Goal: Task Accomplishment & Management: Understand process/instructions

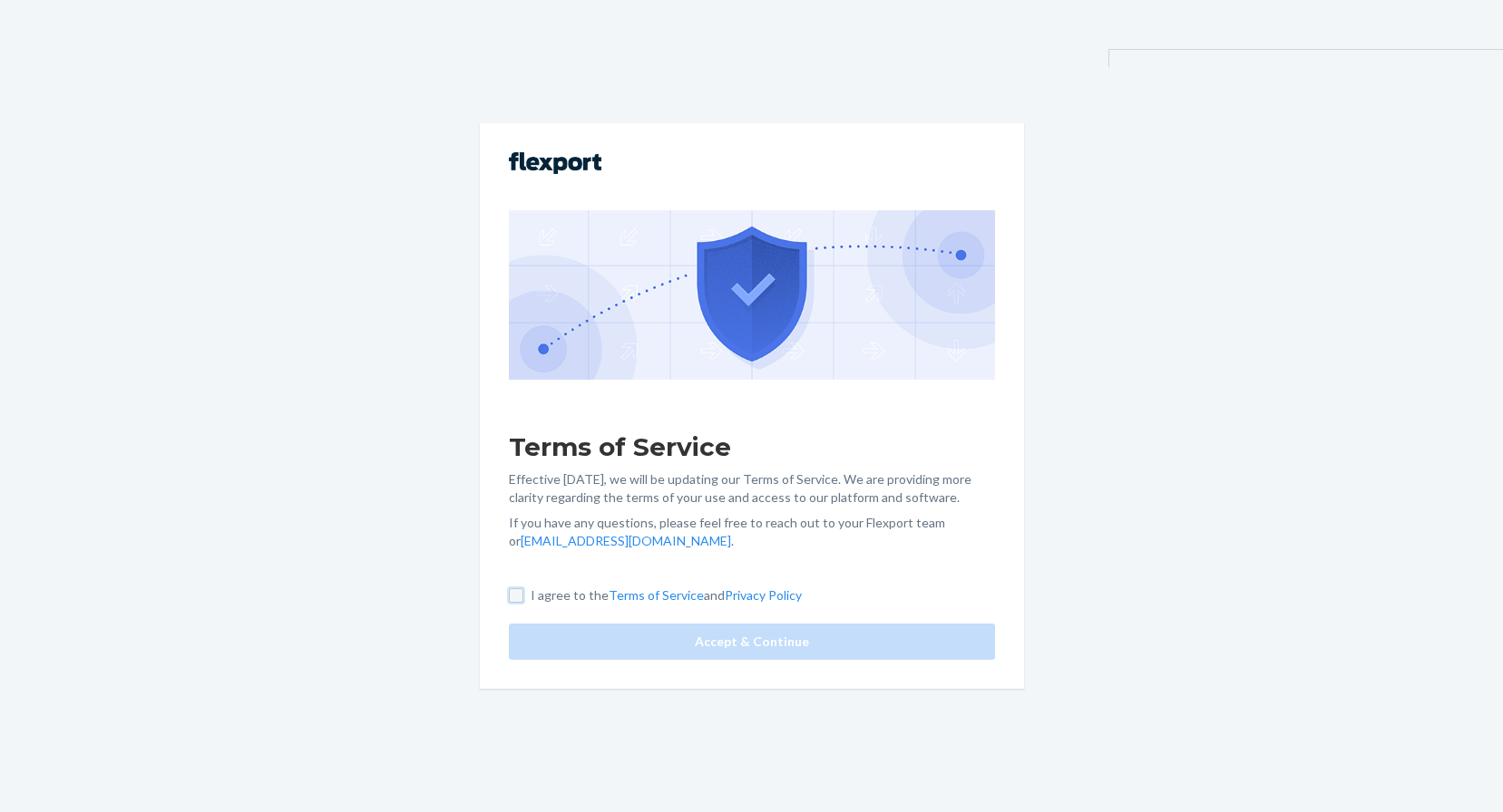
click at [518, 596] on input "I agree to the Terms of Service and Privacy Policy" at bounding box center [515, 595] width 14 height 14
checkbox input "true"
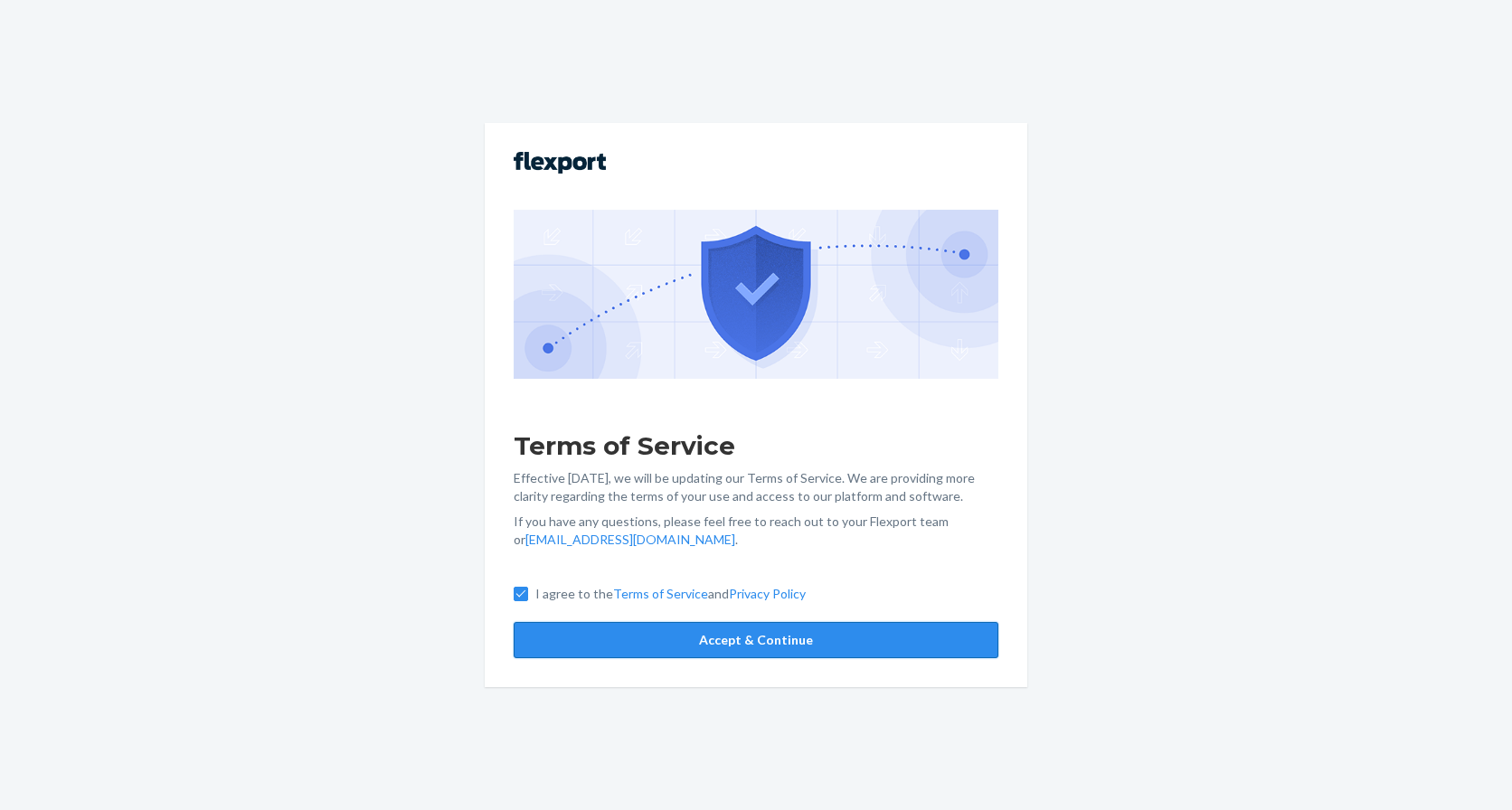
click at [603, 638] on button "Accept & Continue" at bounding box center [756, 641] width 485 height 37
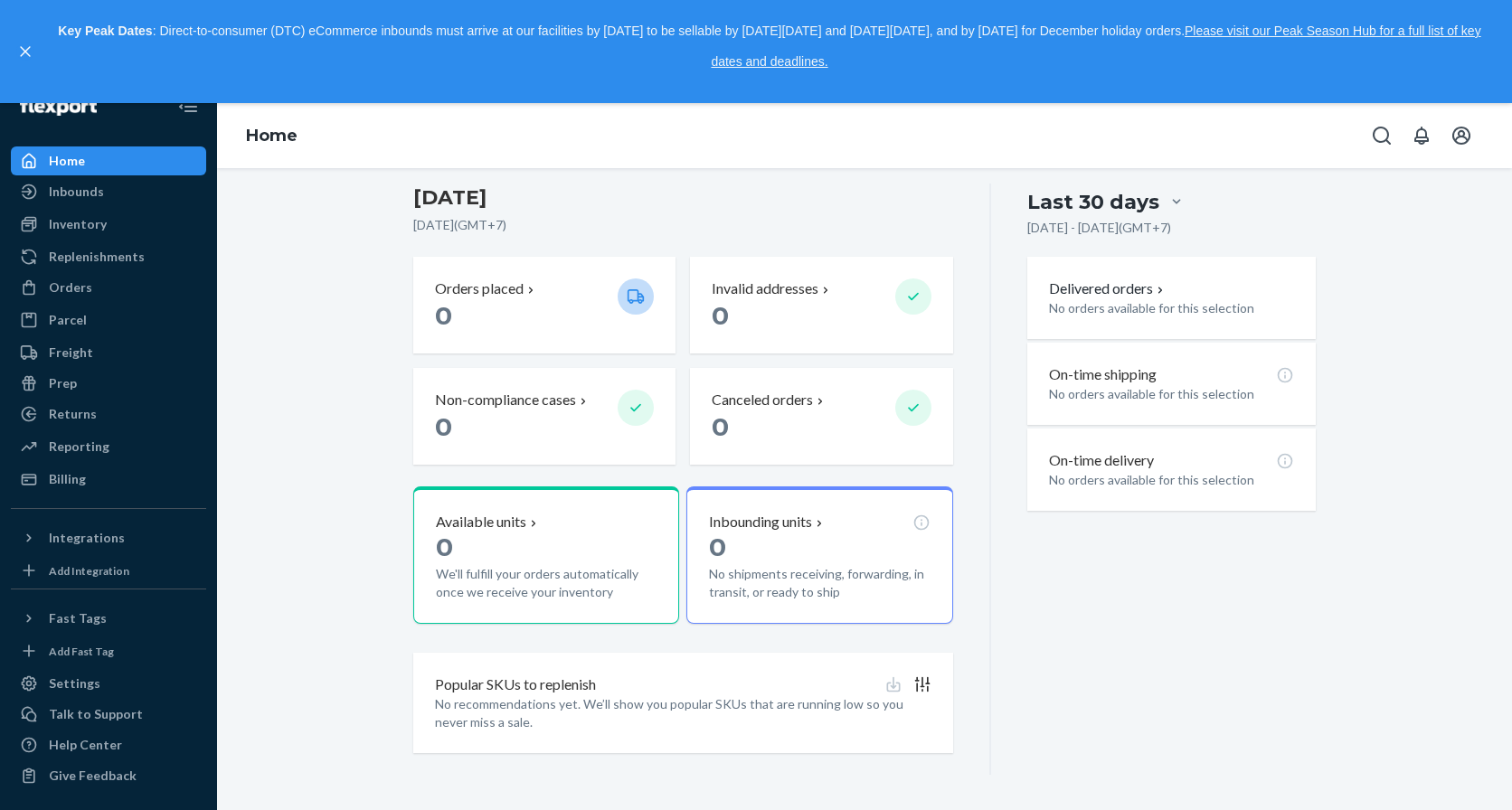
scroll to position [31, 0]
click at [567, 293] on div "Orders placed" at bounding box center [518, 290] width 168 height 21
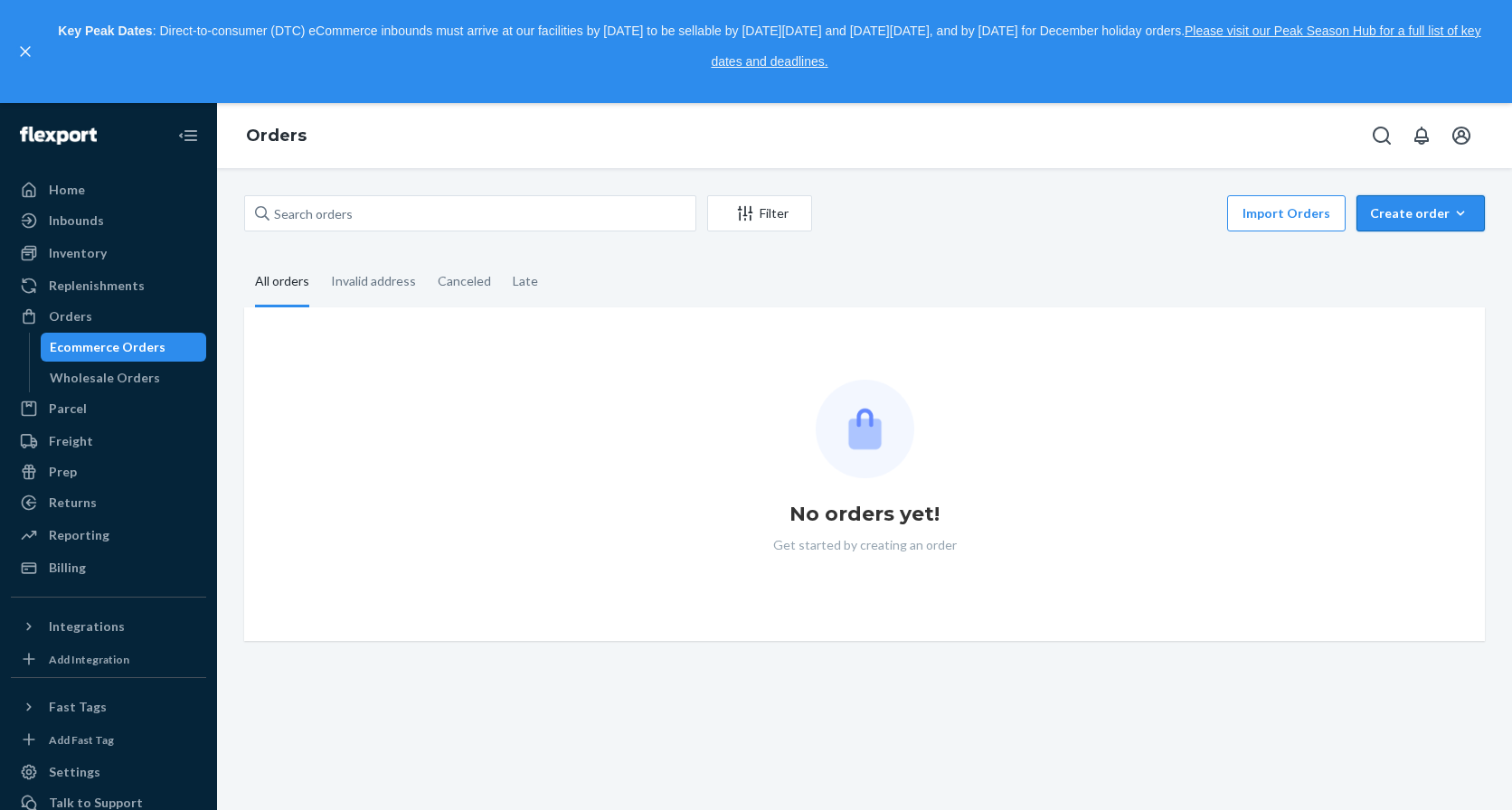
click at [1406, 221] on div "Create order" at bounding box center [1420, 213] width 101 height 18
click at [1390, 262] on span "Ecommerce order" at bounding box center [1431, 257] width 113 height 13
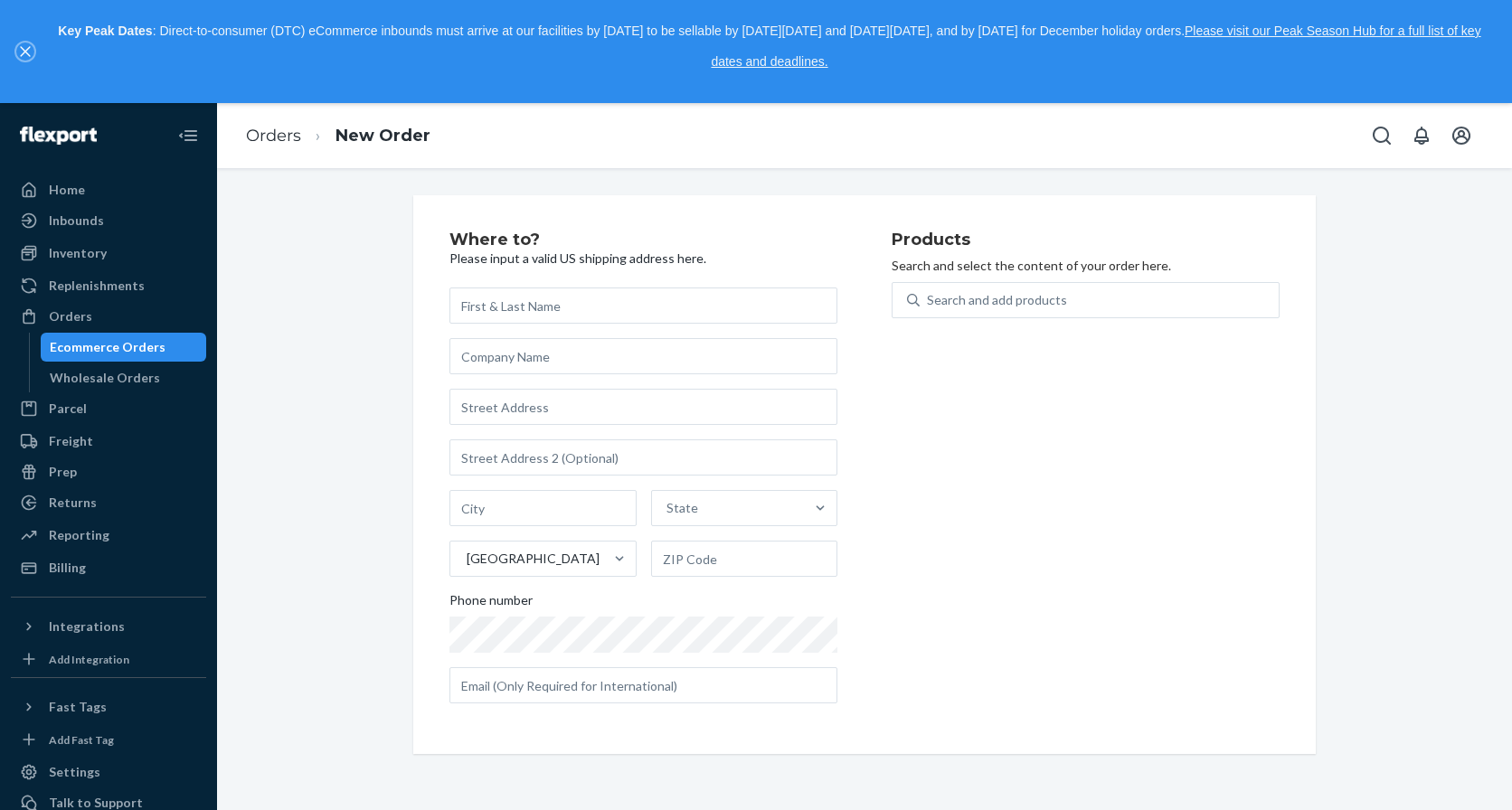
click at [30, 49] on icon "close," at bounding box center [25, 51] width 11 height 11
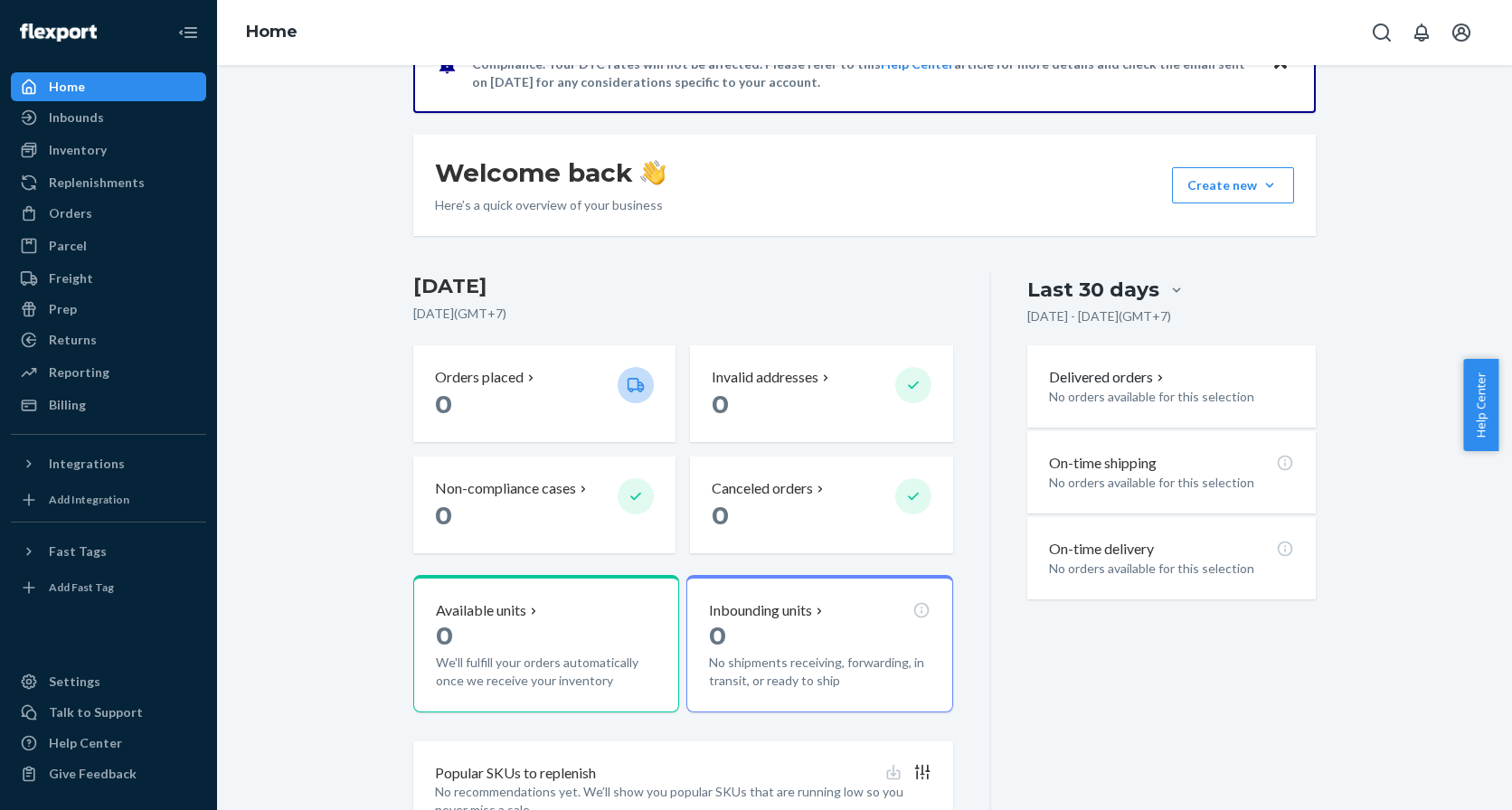
scroll to position [285, 0]
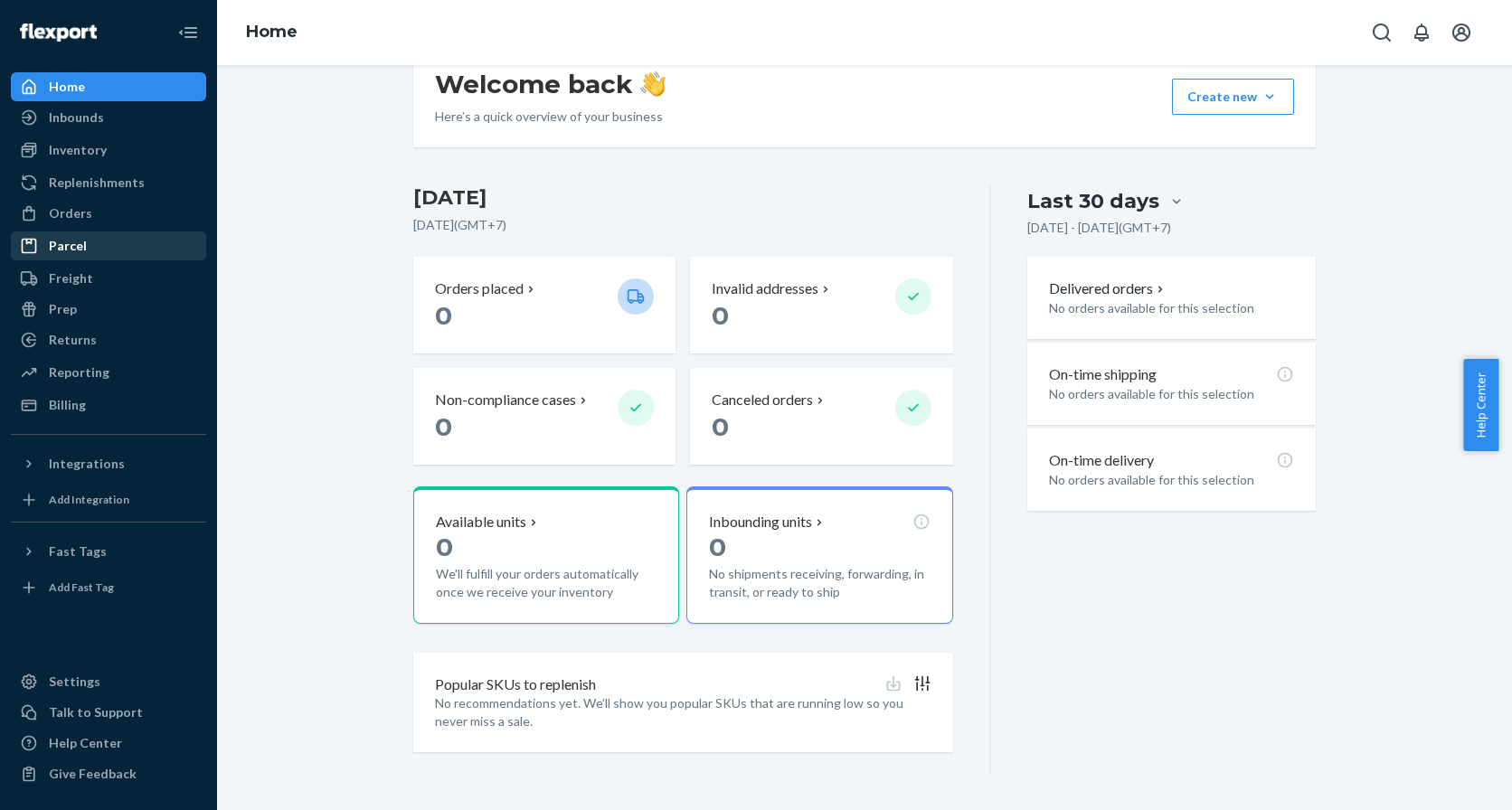
click at [81, 254] on div "Parcel" at bounding box center [67, 245] width 38 height 18
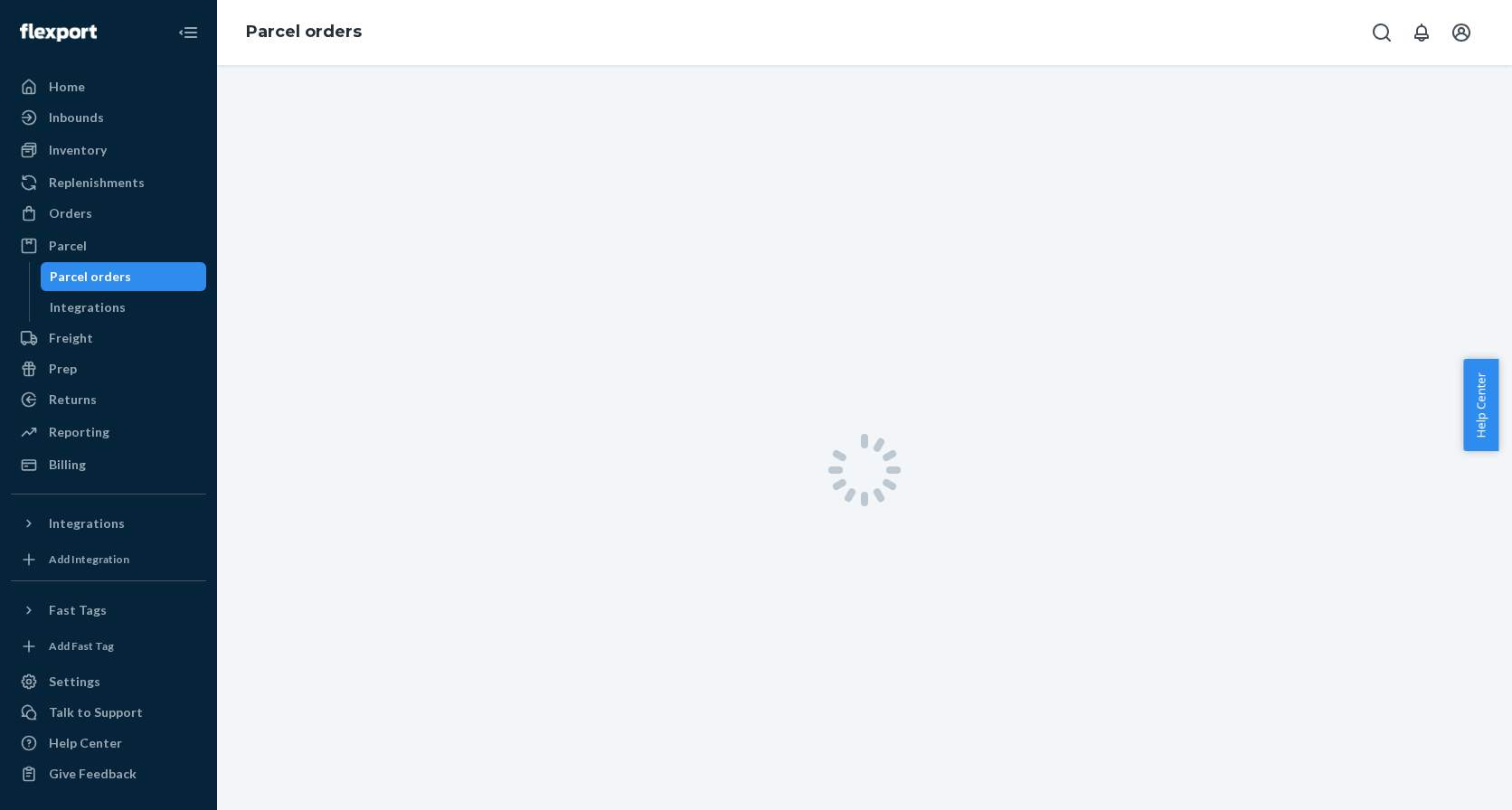
click at [71, 281] on div "Parcel orders" at bounding box center [90, 276] width 82 height 18
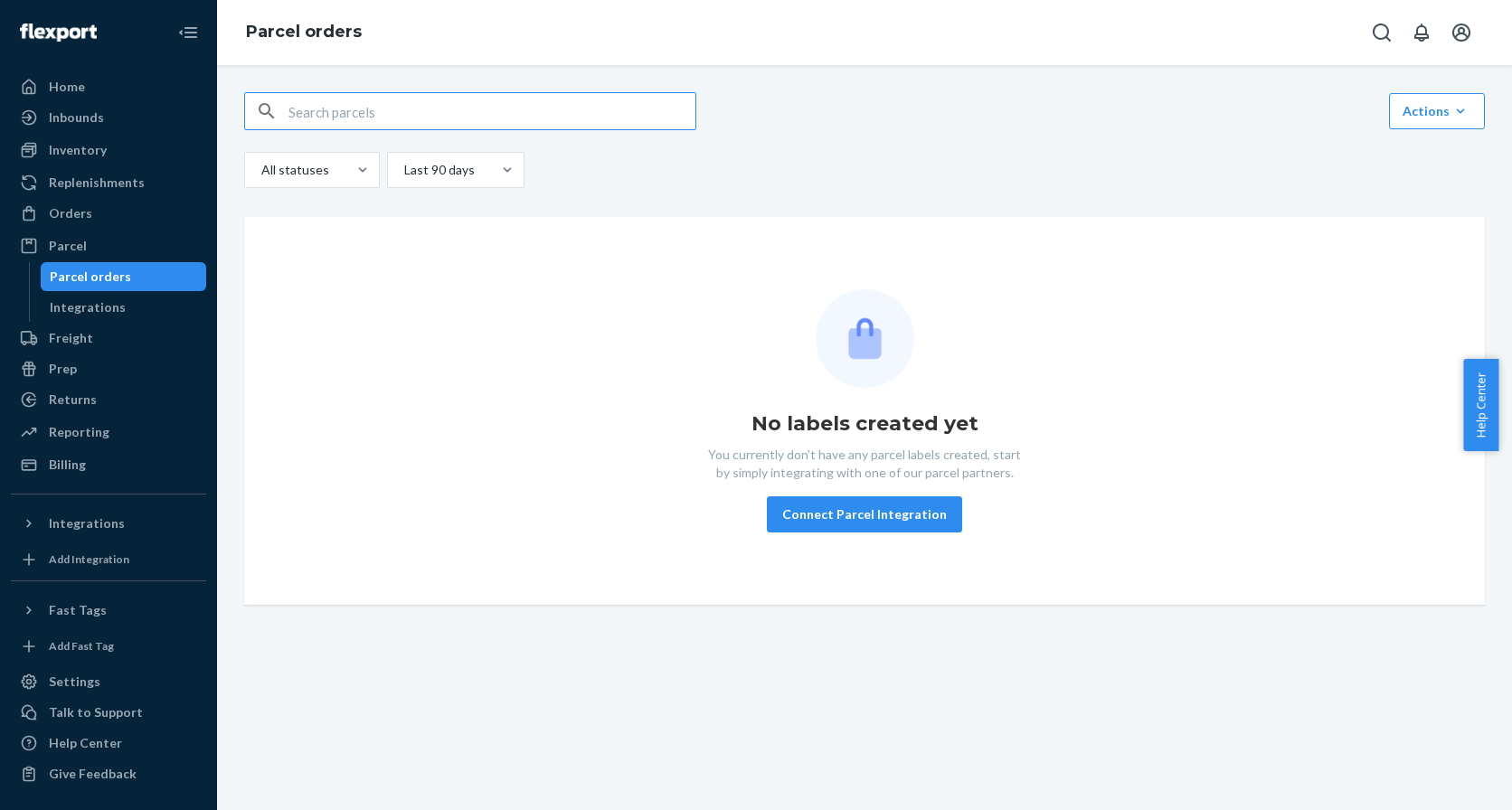
click at [1444, 129] on div "Link Parcels to Flexport Freight Shipments Cancel Parcel Orders Create Parcel O…" at bounding box center [865, 111] width 1241 height 38
click at [1440, 124] on button "Link Parcels to Flexport Freight Shipments Cancel Parcel Orders Create Parcel O…" at bounding box center [1437, 112] width 96 height 37
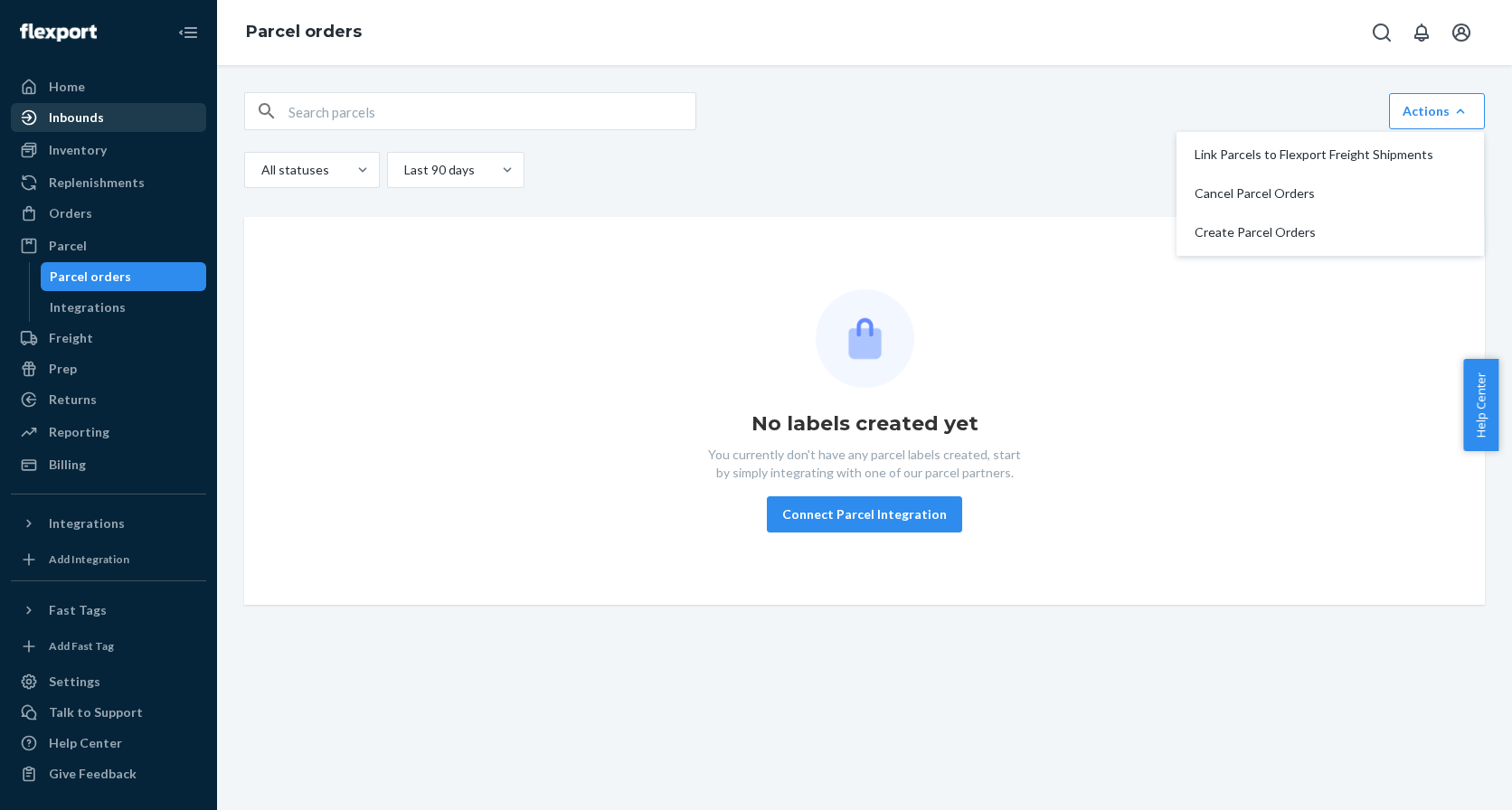
click at [38, 114] on div at bounding box center [35, 117] width 29 height 18
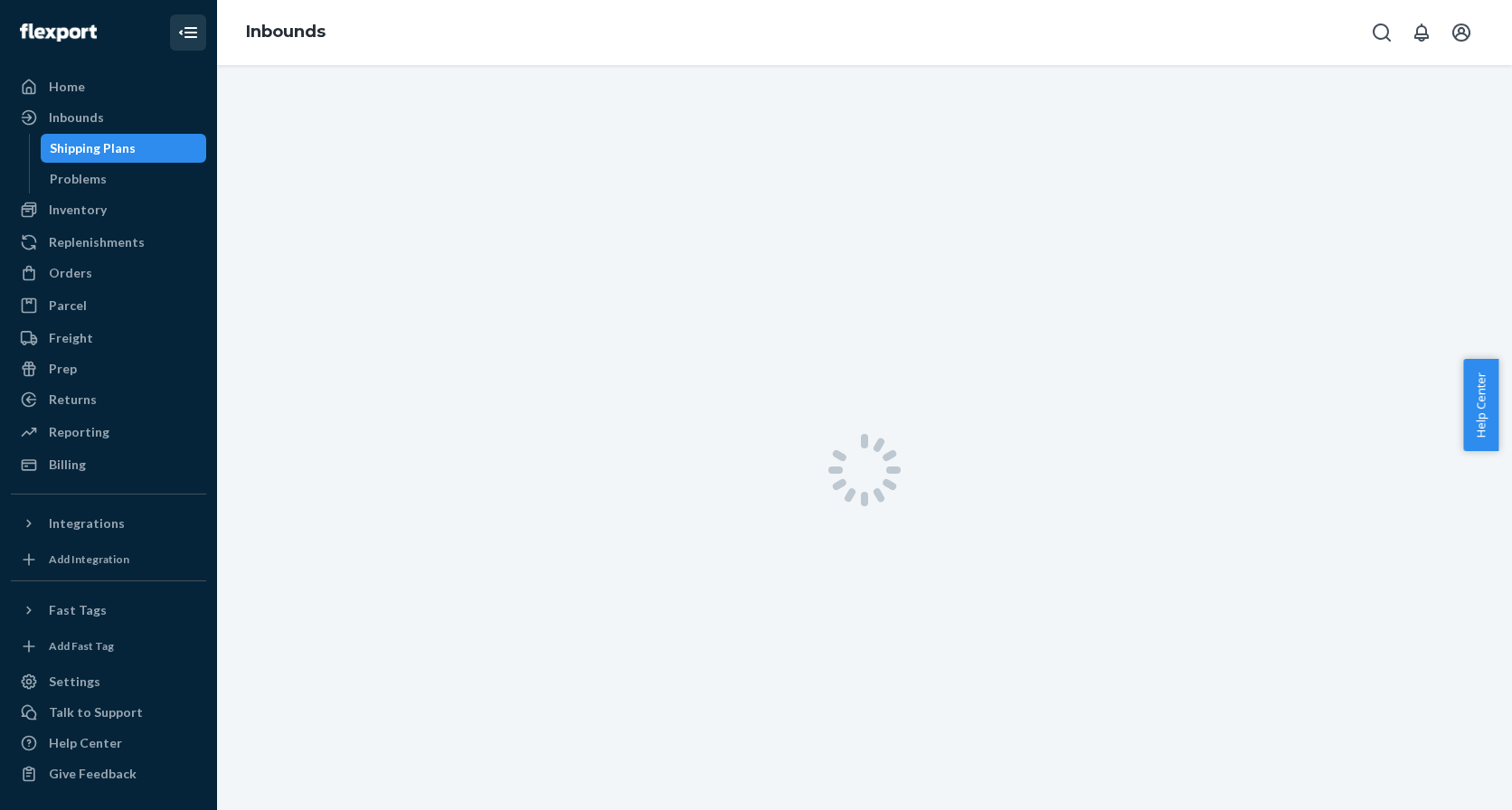
click at [186, 43] on button "Close Navigation" at bounding box center [189, 33] width 37 height 37
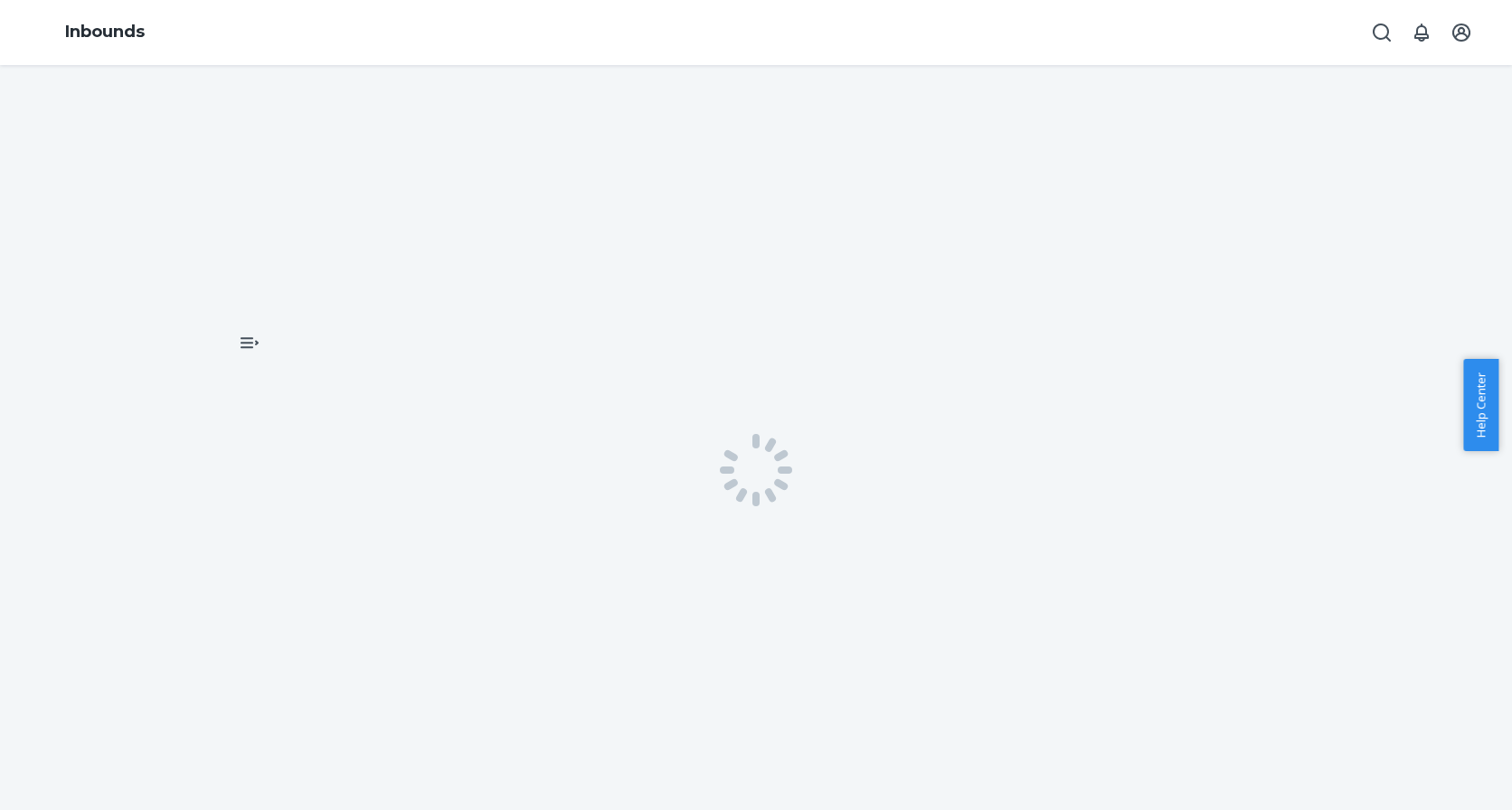
click at [28, 29] on div "Inbounds" at bounding box center [756, 33] width 1512 height 65
click at [7, 26] on div "Inbounds" at bounding box center [756, 33] width 1512 height 65
click at [25, 81] on div at bounding box center [756, 470] width 1512 height 810
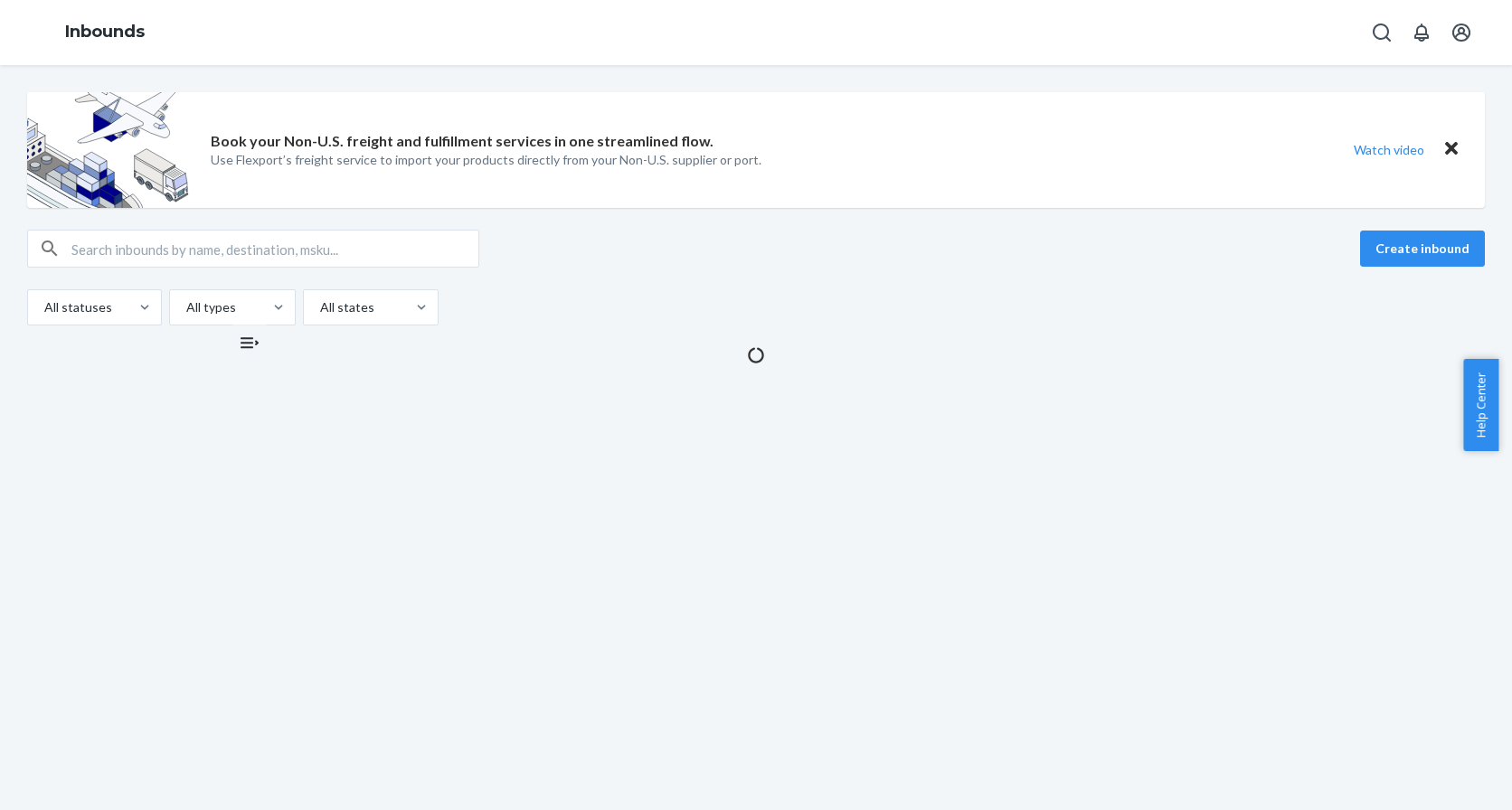
click at [253, 338] on icon "Open Navigation" at bounding box center [249, 342] width 22 height 22
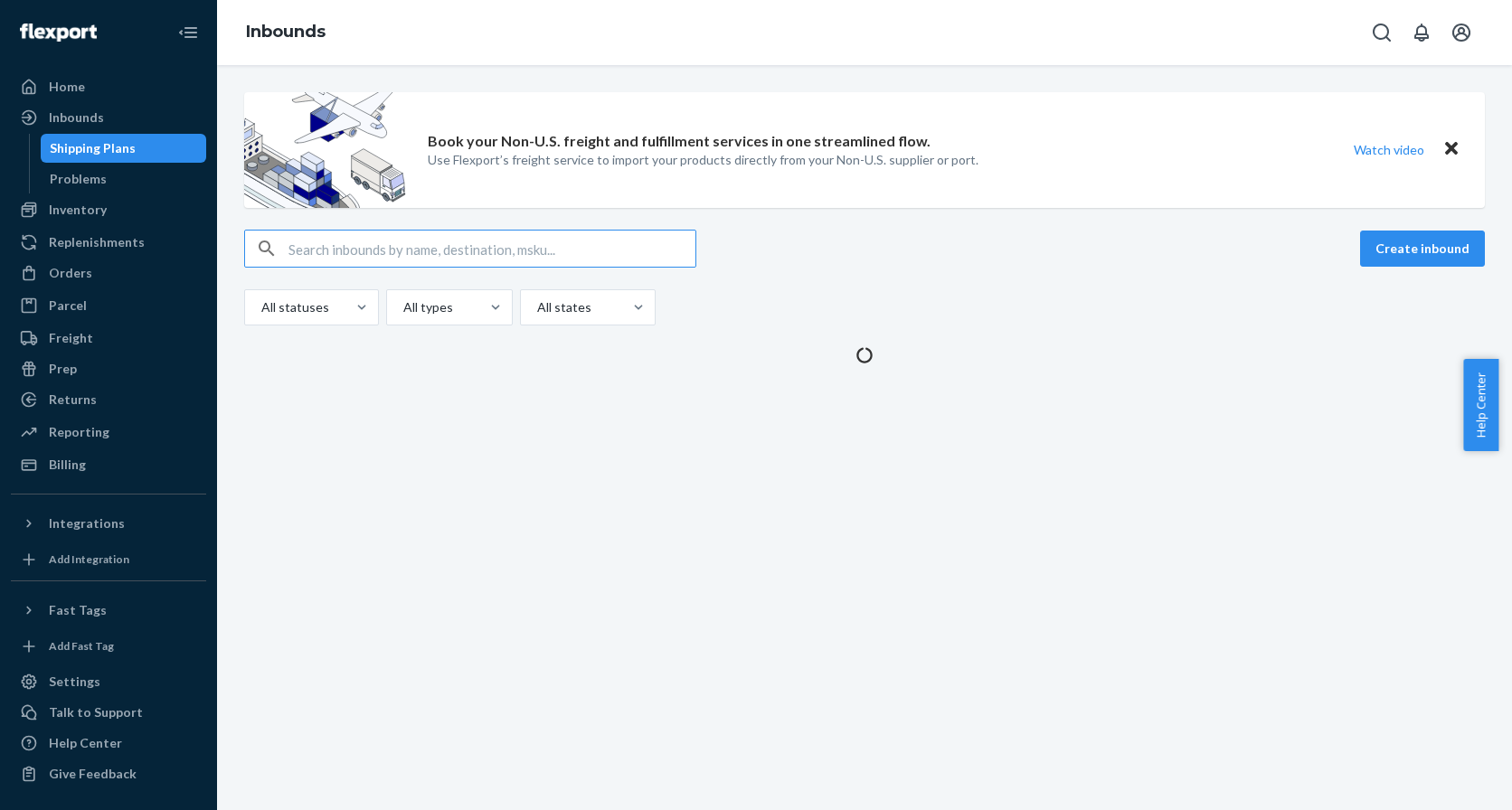
click at [95, 150] on div "Shipping Plans" at bounding box center [92, 148] width 86 height 18
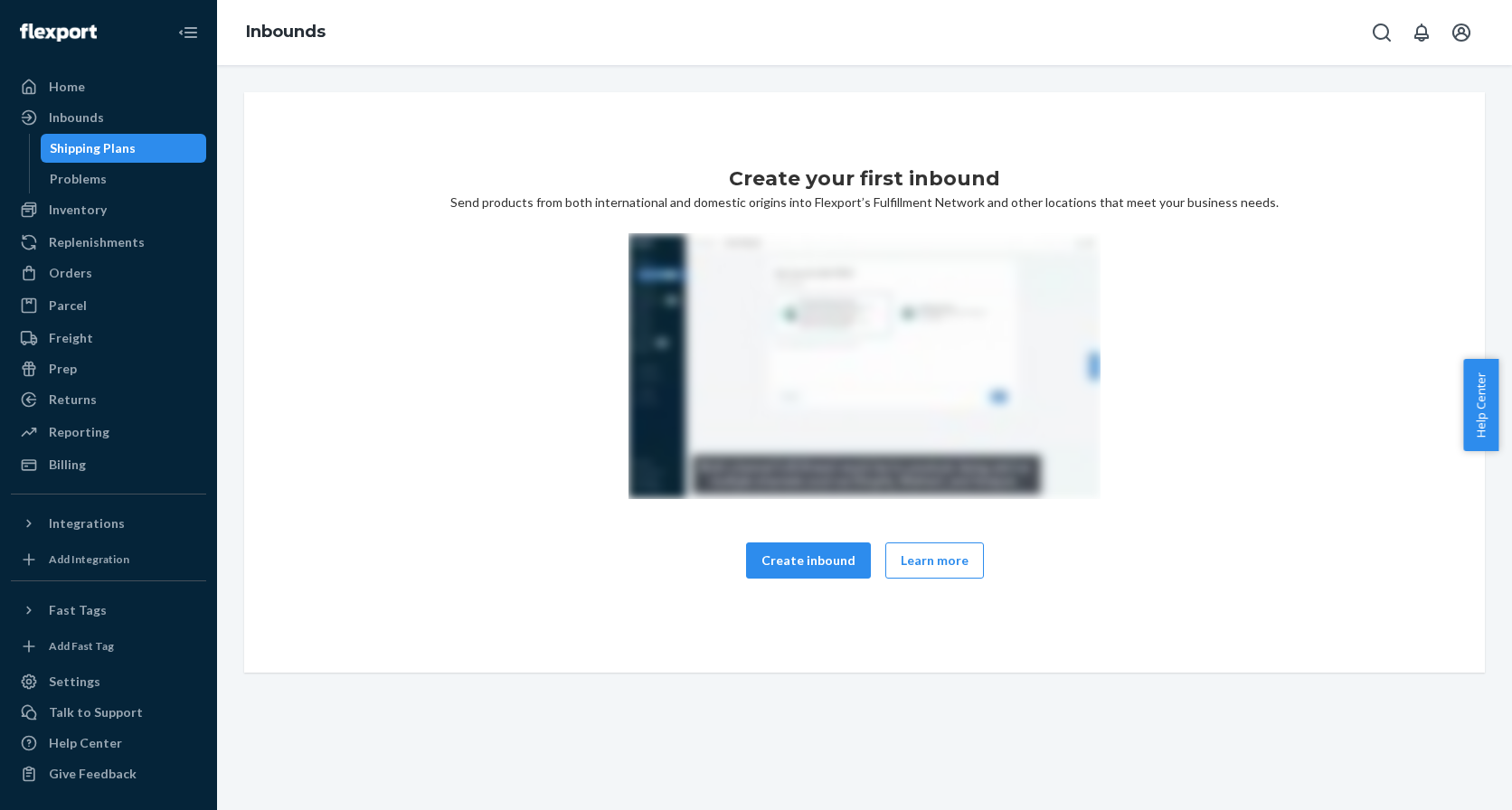
drag, startPoint x: 795, startPoint y: 545, endPoint x: 1023, endPoint y: 239, distance: 381.6
click at [1020, 260] on div "Create your first inbound Send products from both international and domestic or…" at bounding box center [865, 382] width 1212 height 436
